Goal: Find specific page/section: Find specific page/section

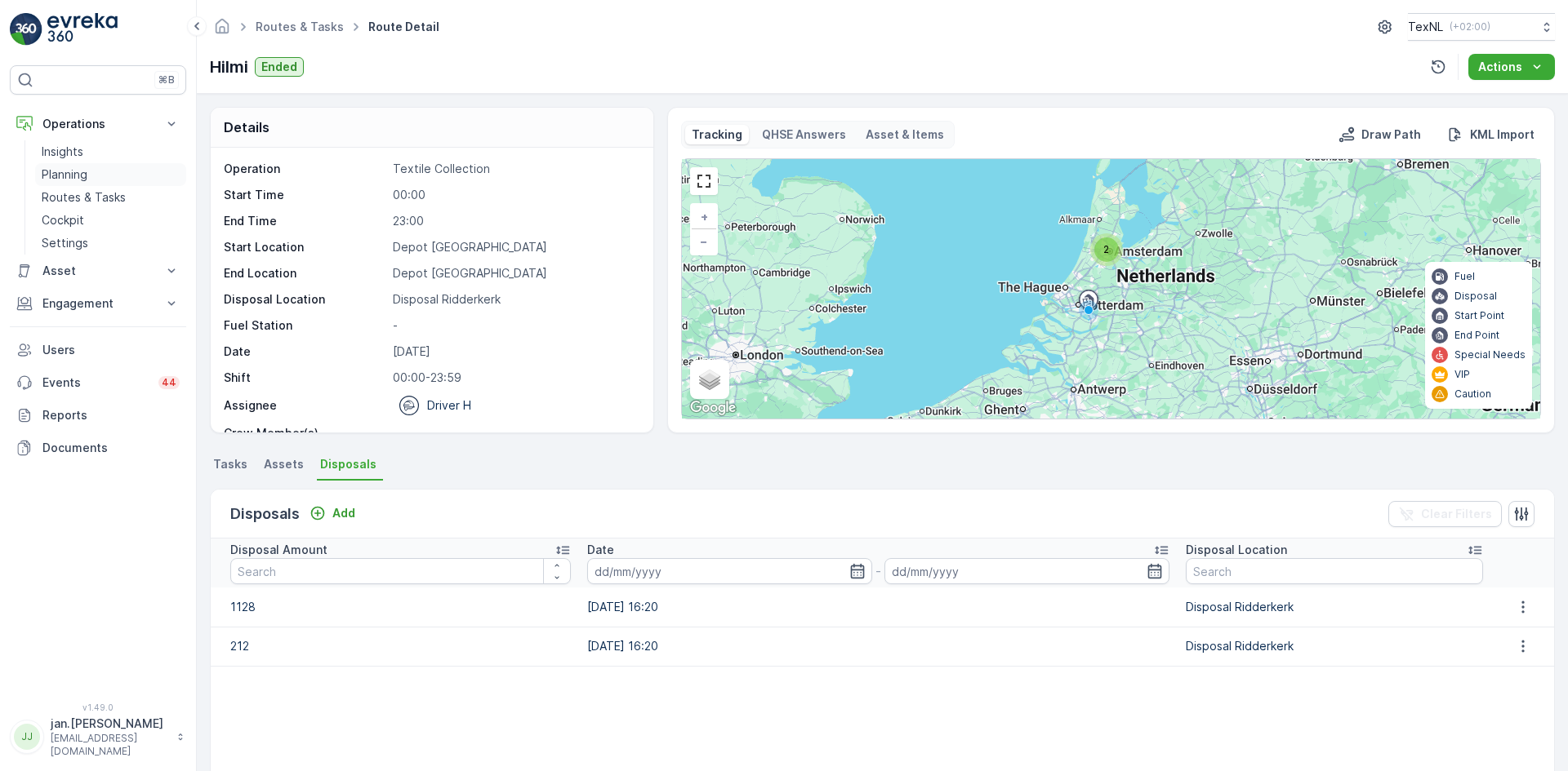
click at [72, 175] on p "Planning" at bounding box center [64, 174] width 46 height 16
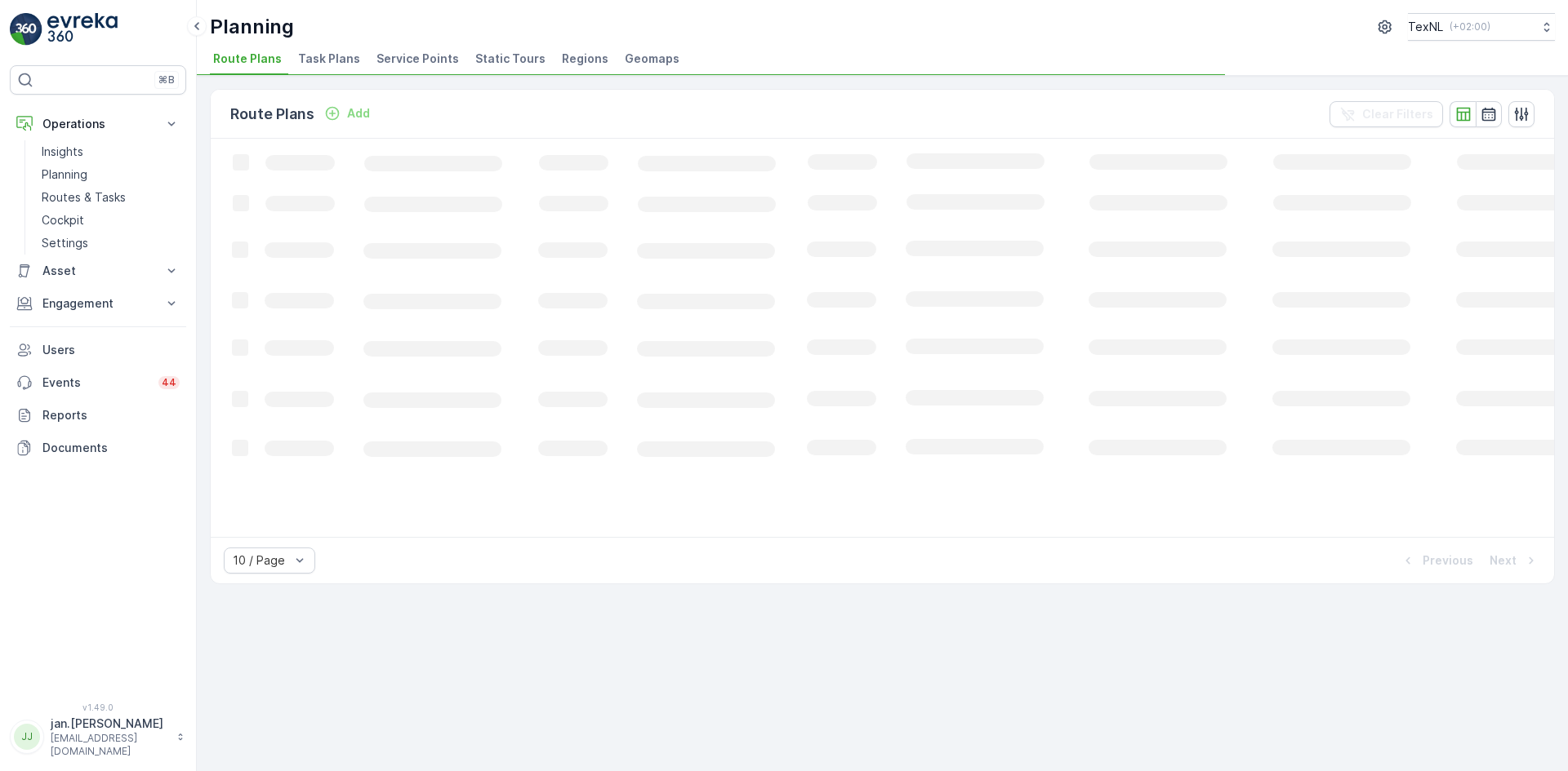
click at [416, 57] on span "Service Points" at bounding box center [417, 59] width 82 height 16
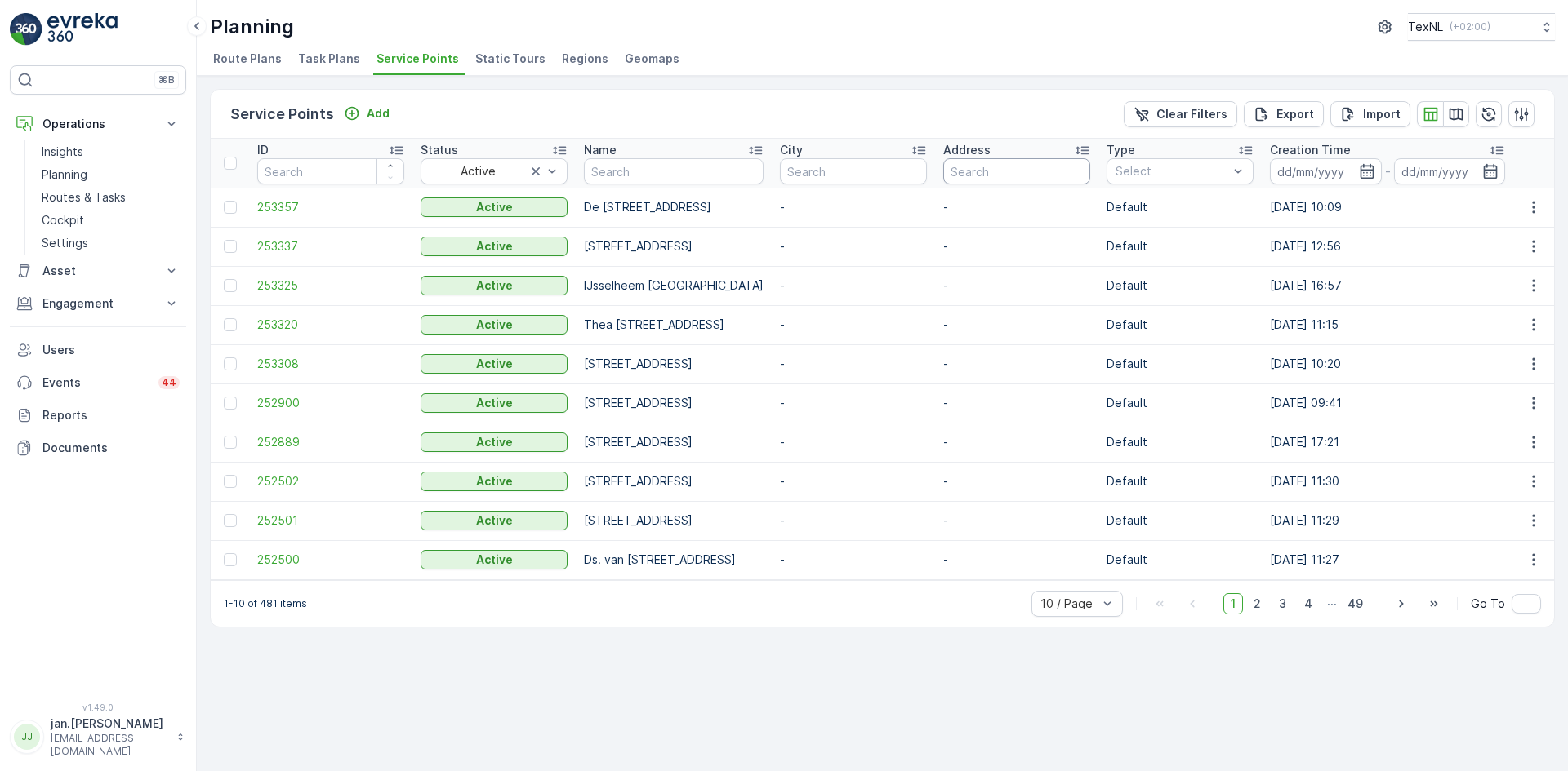
click at [1090, 173] on input "text" at bounding box center [1016, 171] width 147 height 26
click at [927, 164] on input "text" at bounding box center [853, 171] width 147 height 26
type input "amers"
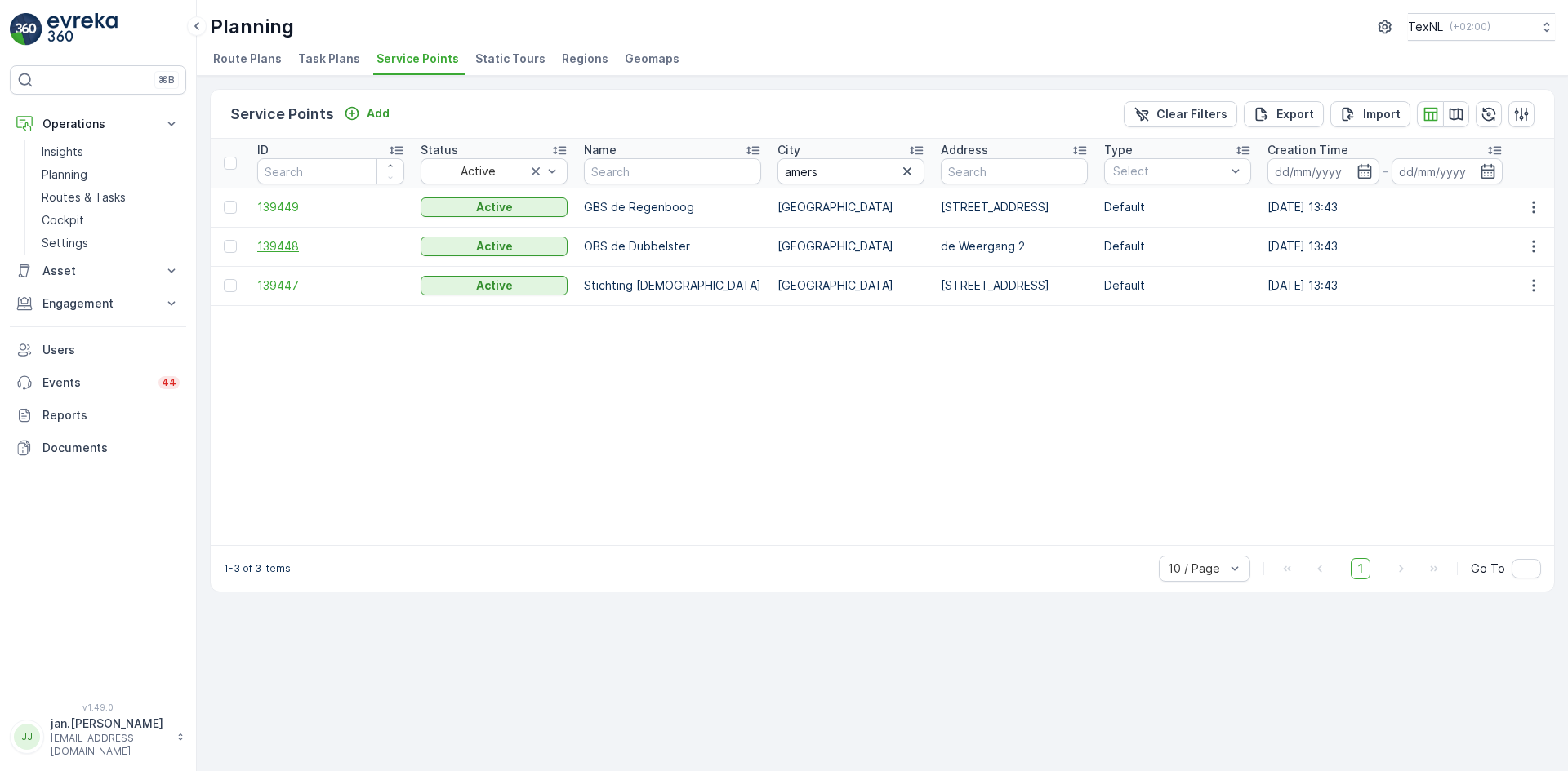
click at [288, 243] on span "139448" at bounding box center [330, 247] width 147 height 16
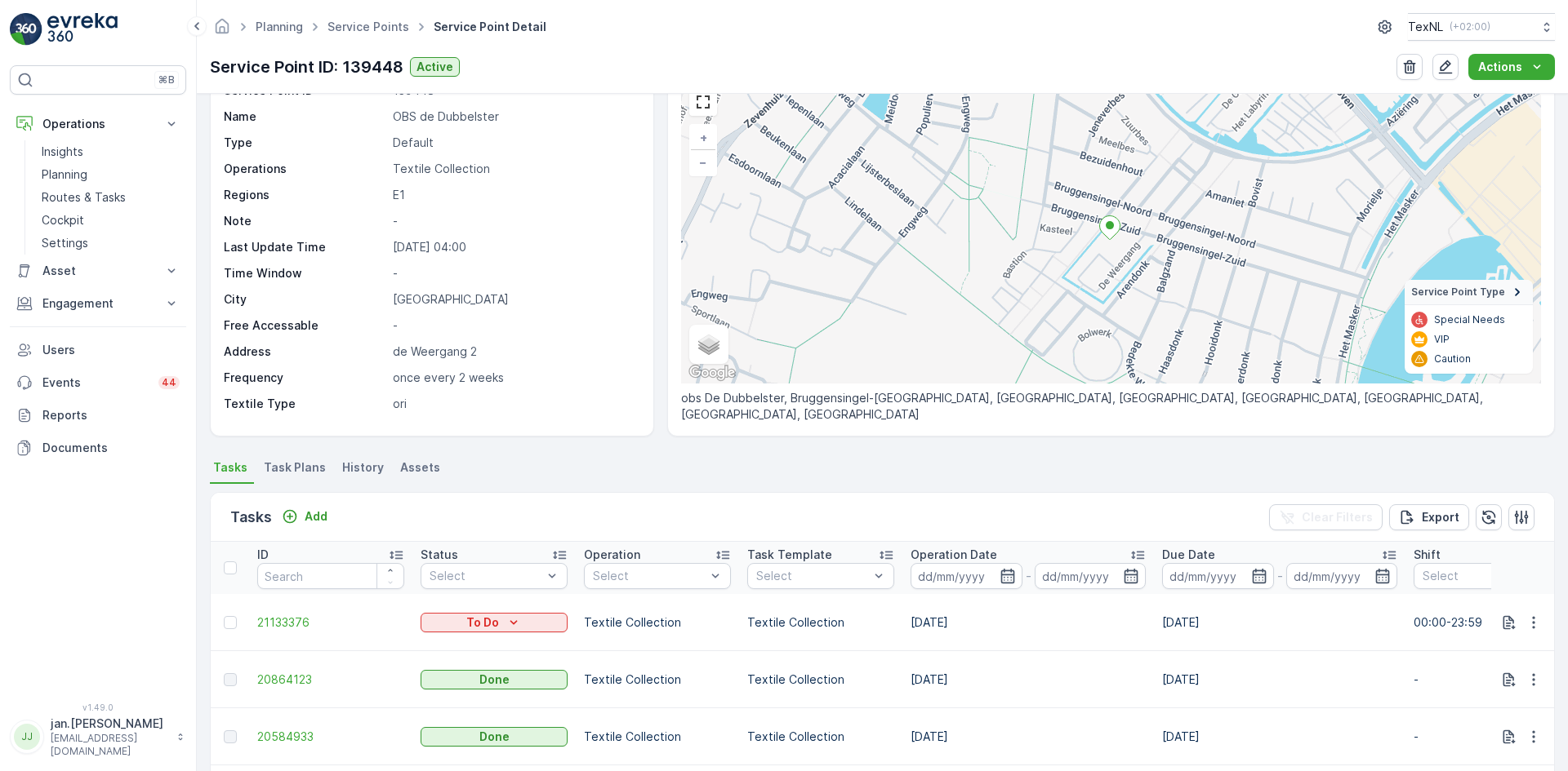
scroll to position [81, 0]
